Goal: Check status: Check status

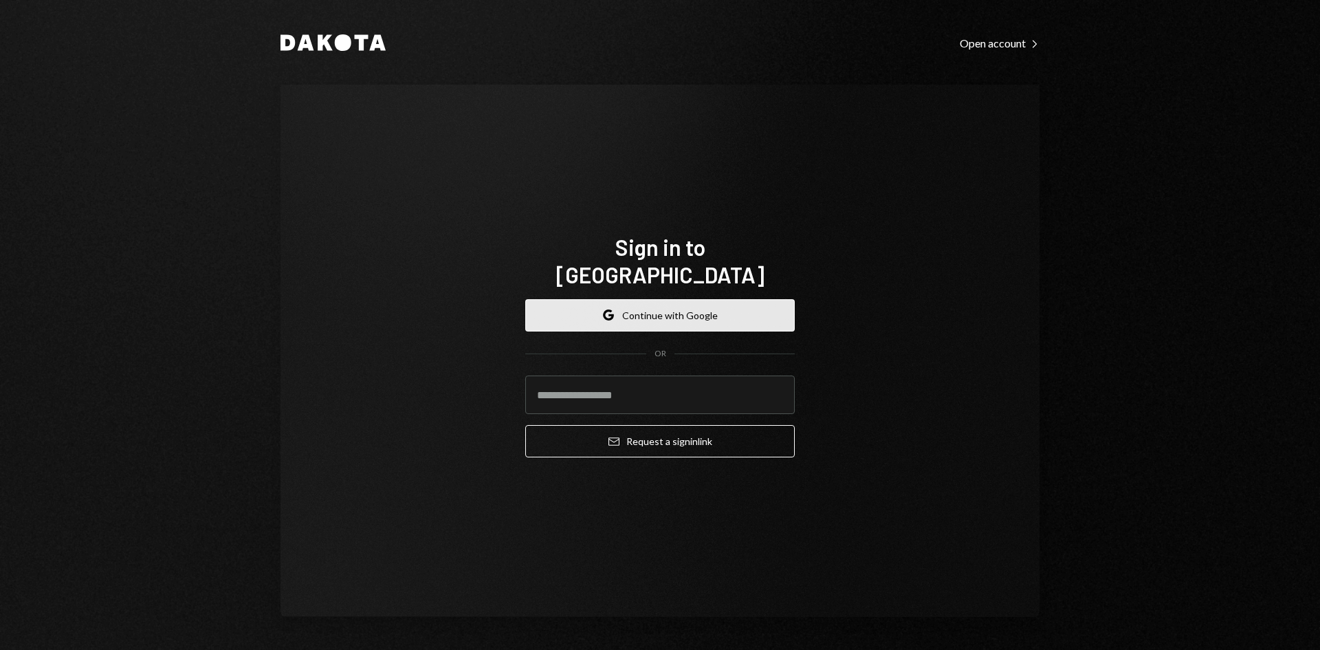
click at [640, 299] on button "Google Continue with Google" at bounding box center [660, 315] width 270 height 32
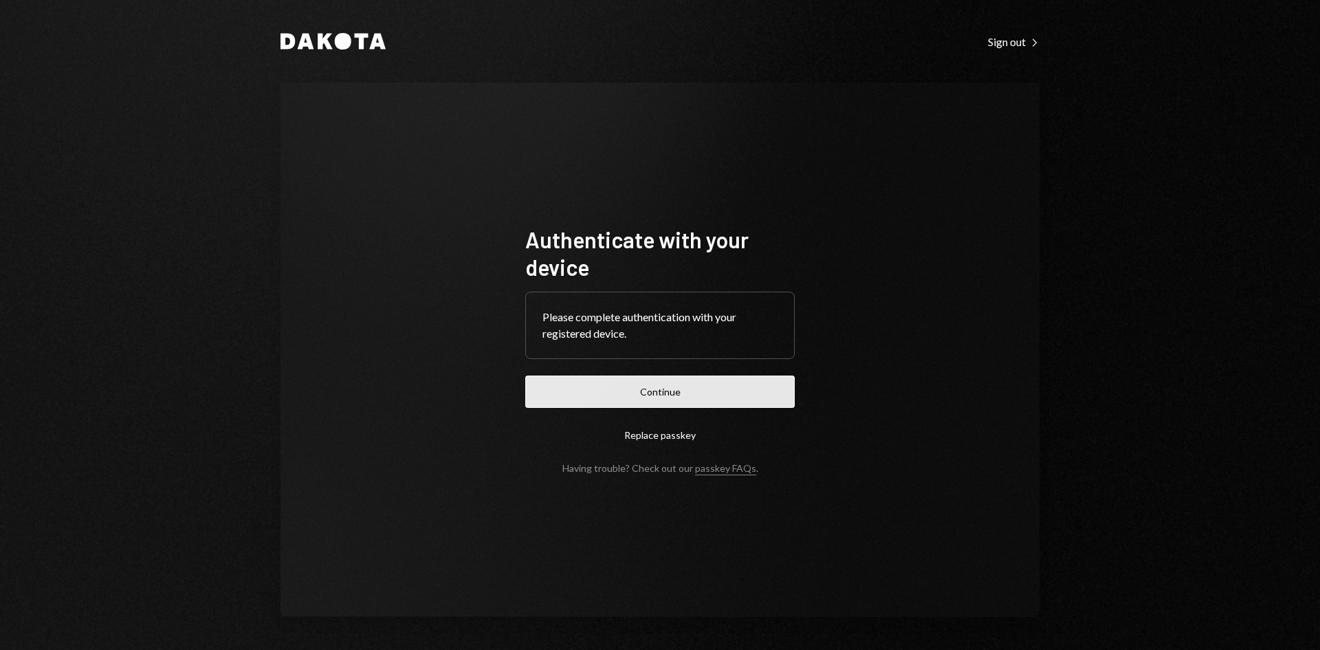
click at [657, 396] on button "Continue" at bounding box center [660, 391] width 270 height 32
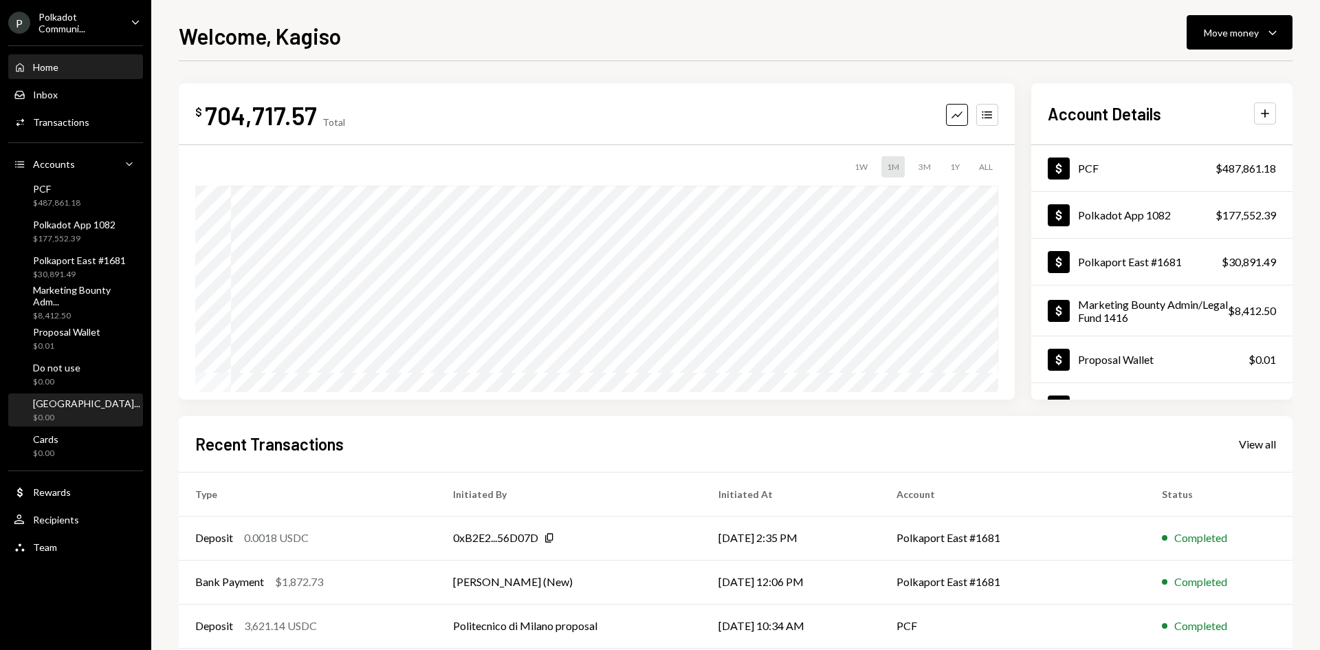
click at [71, 402] on div "[GEOGRAPHIC_DATA]..." at bounding box center [86, 403] width 107 height 12
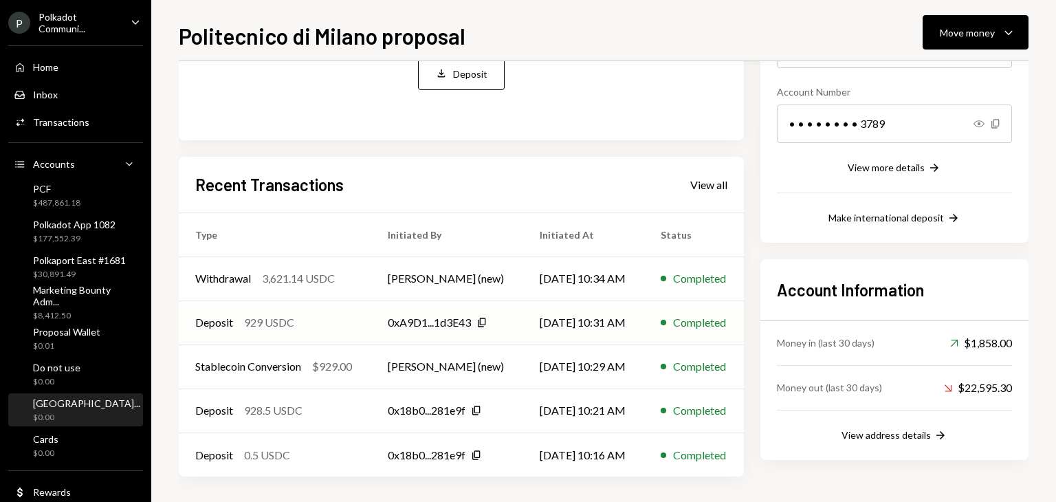
scroll to position [197, 0]
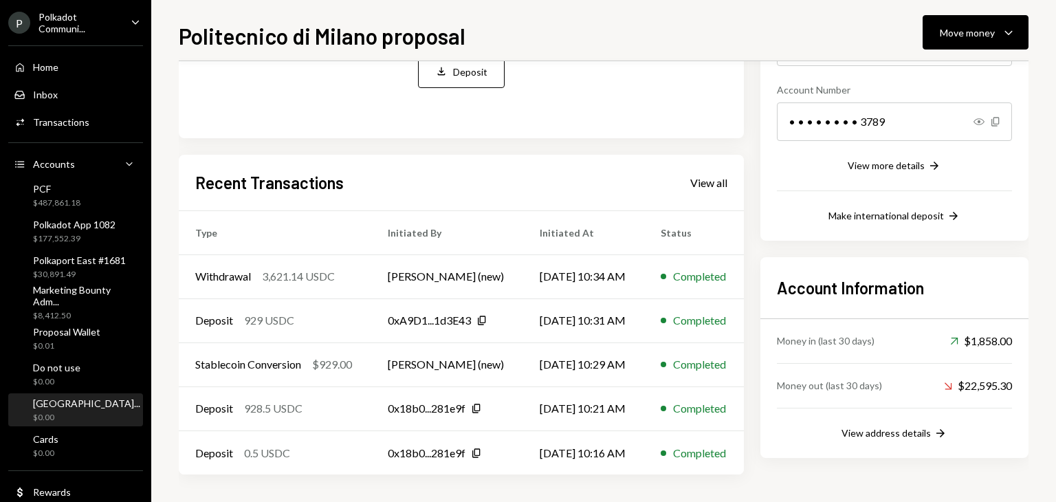
click at [65, 412] on div "$0.00" at bounding box center [86, 418] width 107 height 12
click at [699, 186] on div "View all" at bounding box center [708, 183] width 37 height 14
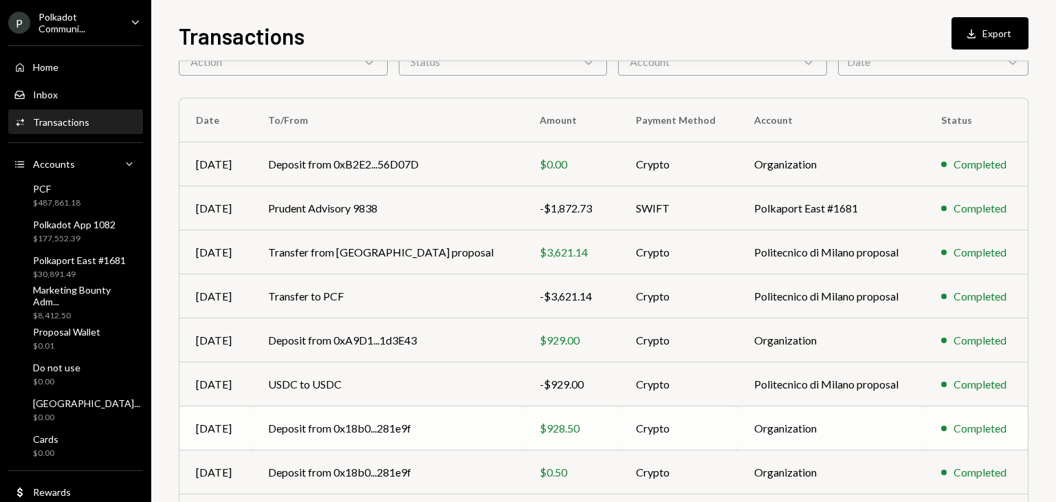
scroll to position [215, 0]
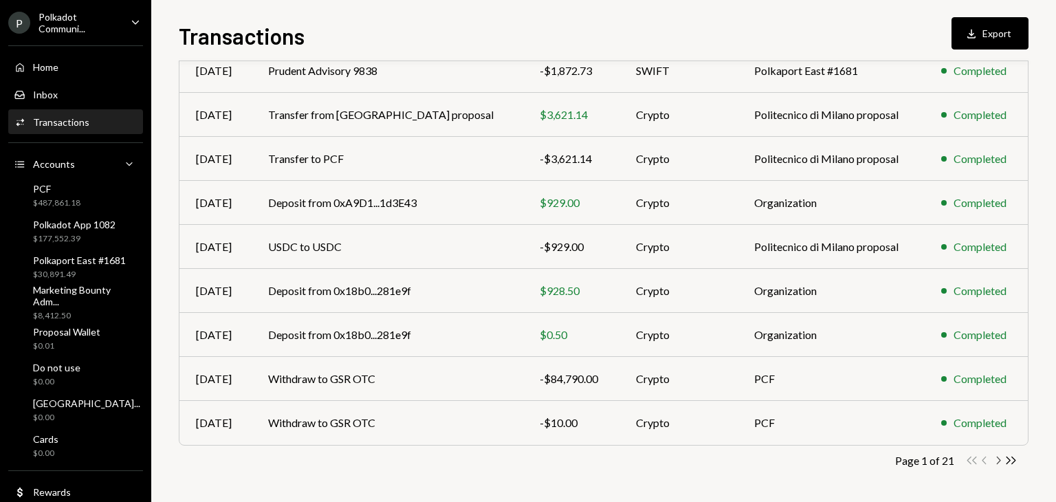
click at [996, 455] on icon "Chevron Right" at bounding box center [998, 460] width 13 height 13
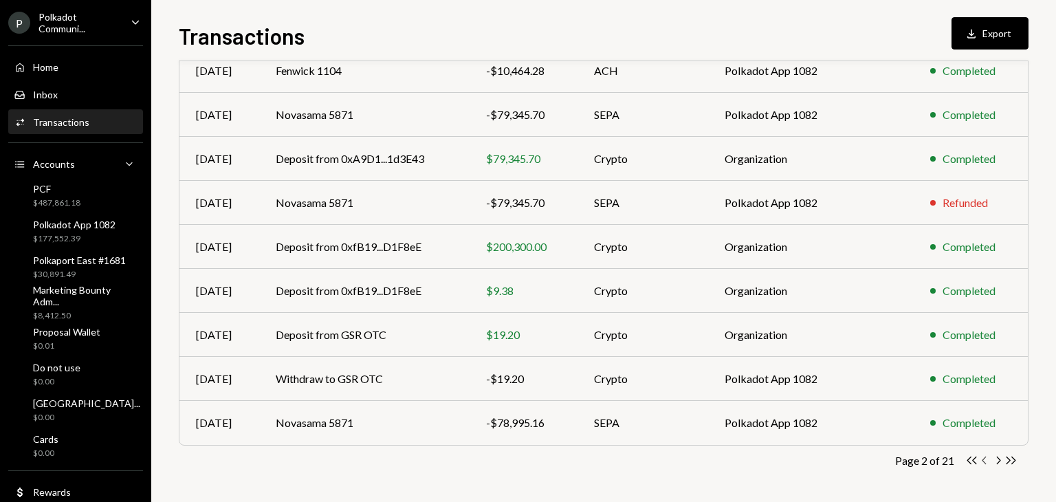
click at [987, 455] on icon "Chevron Left" at bounding box center [984, 460] width 13 height 13
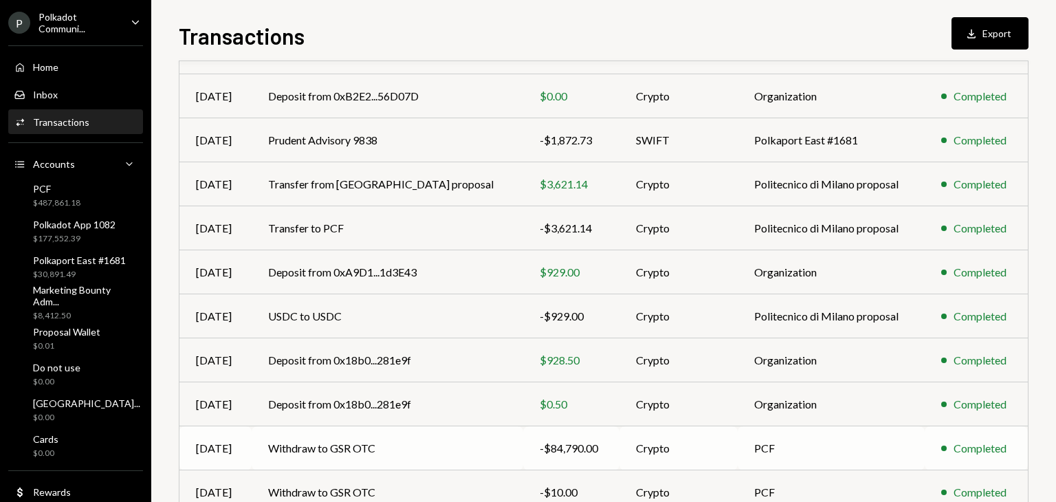
scroll to position [78, 0]
